Goal: Information Seeking & Learning: Understand process/instructions

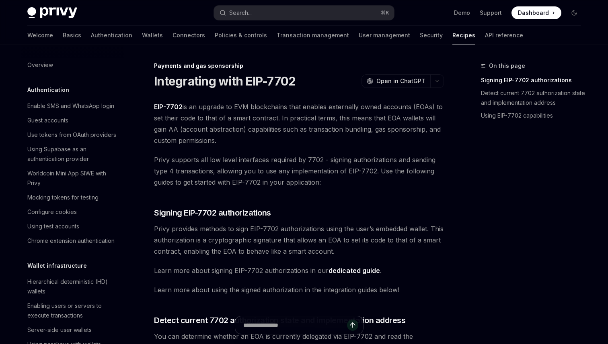
scroll to position [651, 0]
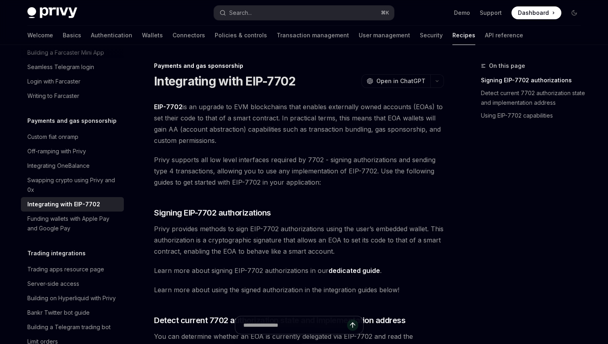
click at [350, 252] on span "Privy provides methods to sign EIP-7702 authorizations using the user’s embedde…" at bounding box center [299, 240] width 290 height 34
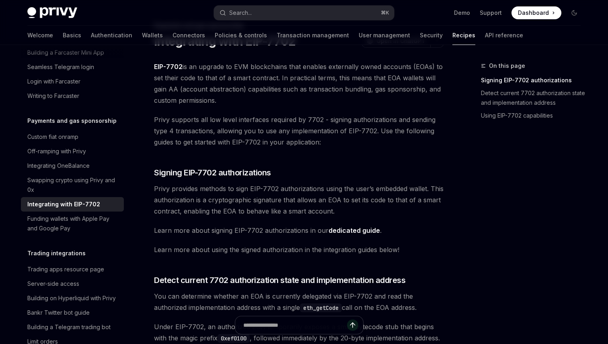
scroll to position [66, 0]
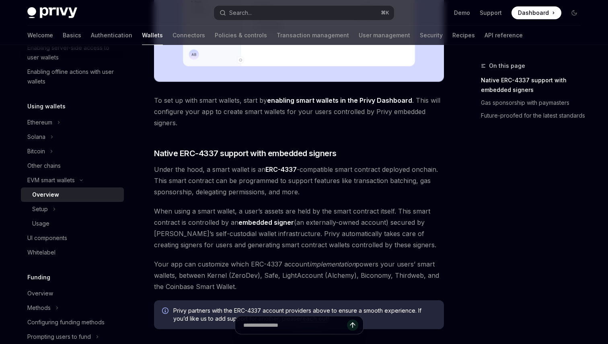
scroll to position [366, 0]
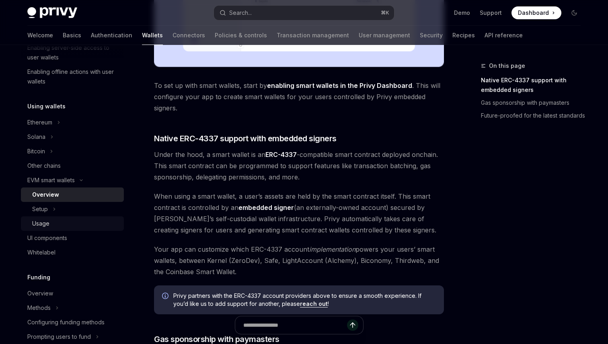
click at [55, 219] on div "Usage" at bounding box center [75, 224] width 87 height 10
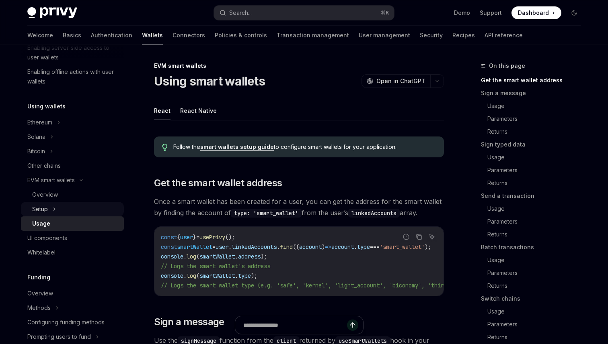
click at [55, 209] on icon at bounding box center [54, 210] width 3 height 10
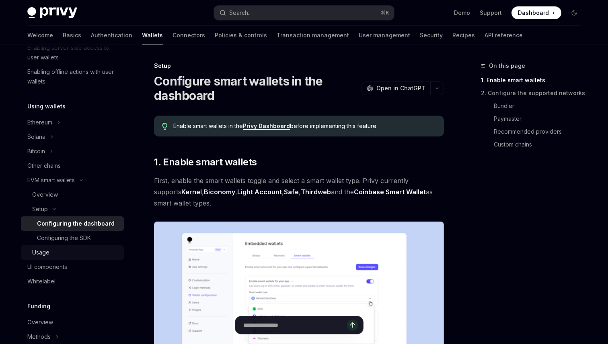
click at [59, 250] on div "Usage" at bounding box center [75, 253] width 87 height 10
type textarea "*"
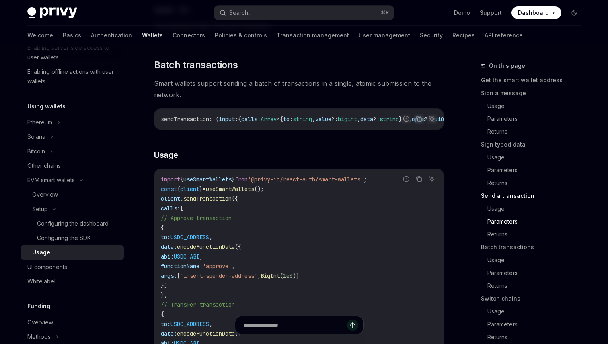
scroll to position [1660, 0]
